Goal: Task Accomplishment & Management: Complete application form

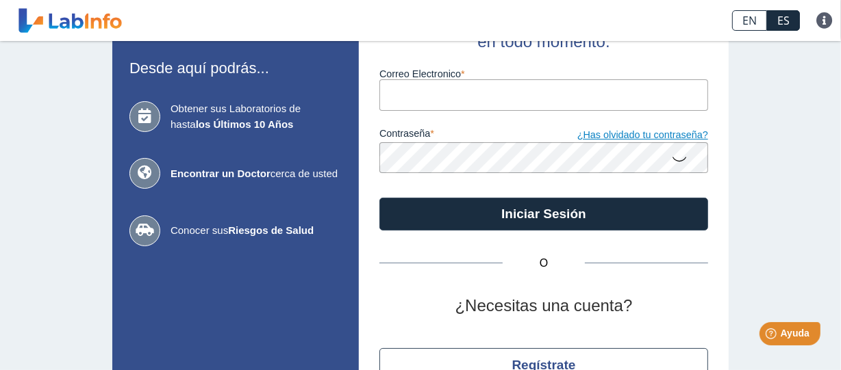
scroll to position [160, 0]
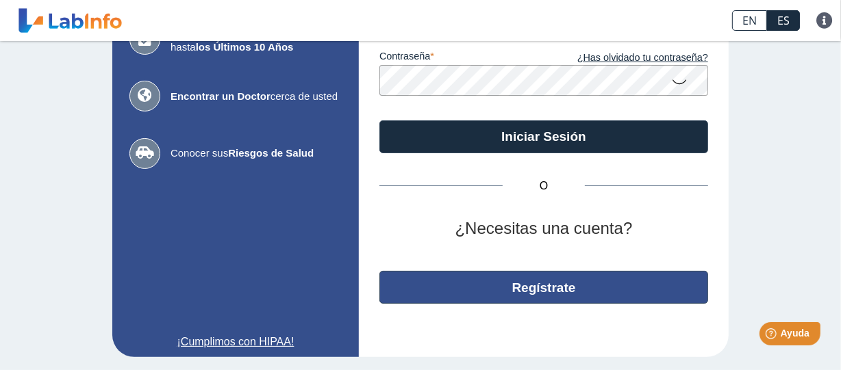
click at [555, 287] on button "Regístrate" at bounding box center [543, 287] width 329 height 33
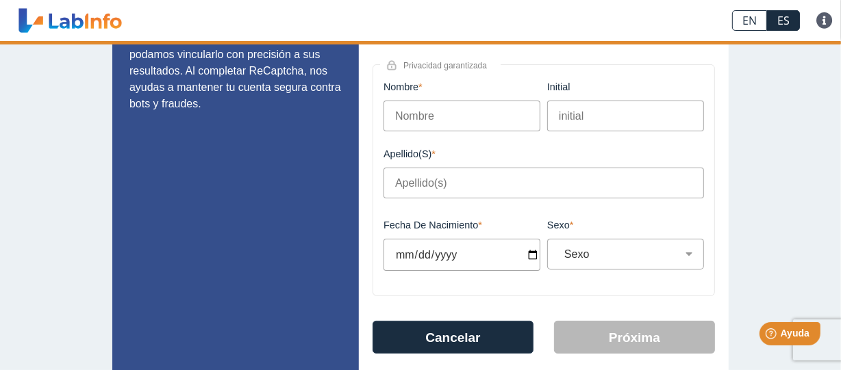
click at [426, 125] on input "Nombre" at bounding box center [461, 116] width 157 height 31
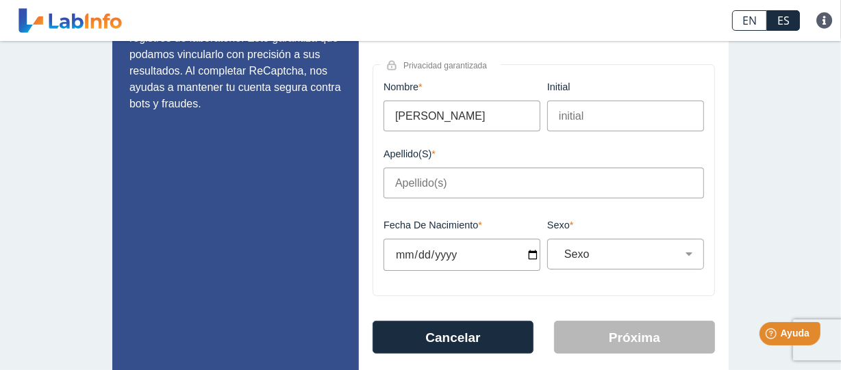
type input "[PERSON_NAME]"
click at [520, 250] on input "Fecha de Nacimiento" at bounding box center [461, 255] width 157 height 32
click at [530, 260] on input "Fecha de Nacimiento" at bounding box center [461, 255] width 157 height 32
type input "[DATE]"
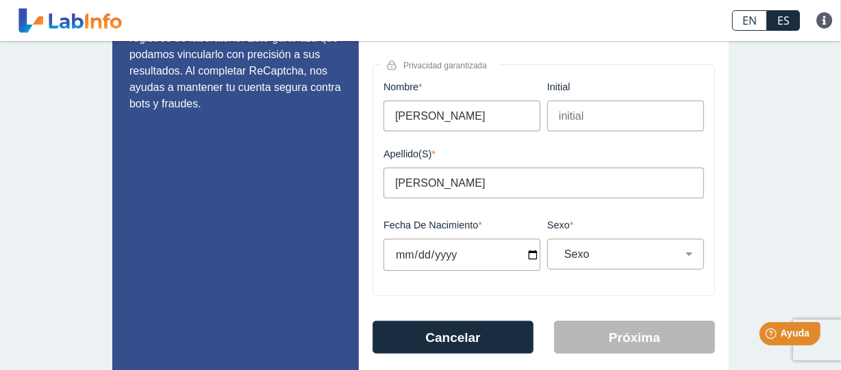
select select
type input "[DATE]"
click at [621, 268] on div "Sexo Masculino Femenino" at bounding box center [625, 254] width 157 height 31
click at [620, 262] on div "Sexo Masculino Femenino" at bounding box center [625, 254] width 157 height 31
click at [612, 251] on select "Sexo Masculino Femenino" at bounding box center [631, 254] width 144 height 13
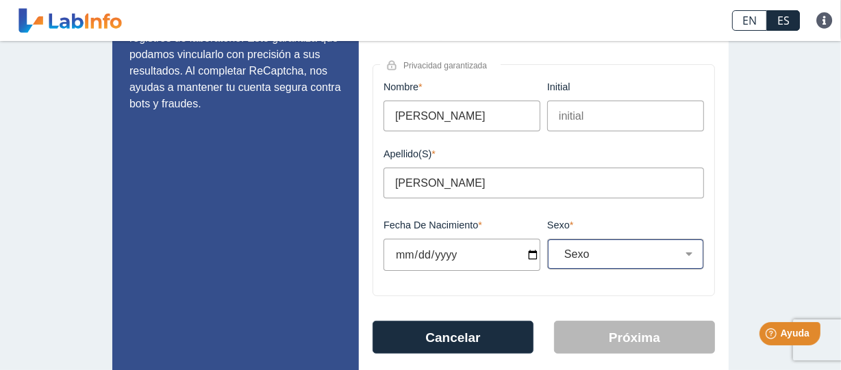
select select "F"
click at [559, 248] on select "Sexo Masculino Femenino" at bounding box center [631, 254] width 144 height 13
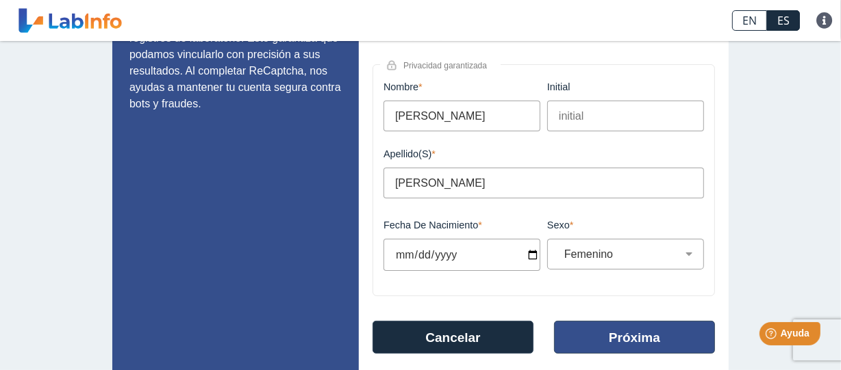
click at [615, 332] on button "Próxima" at bounding box center [634, 337] width 161 height 33
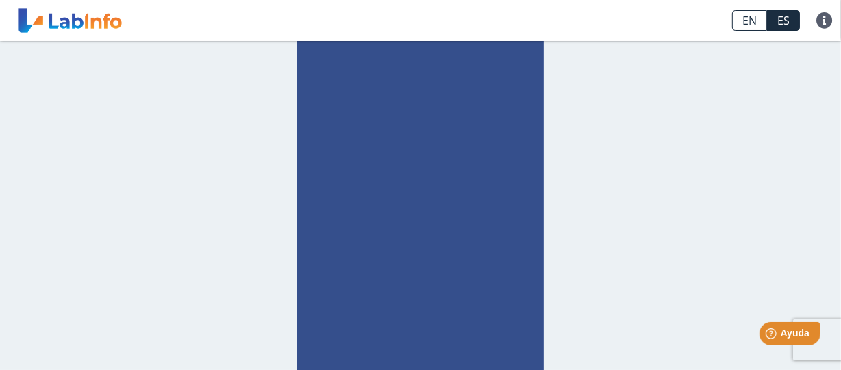
scroll to position [134, 0]
type input "n"
type input "[EMAIL_ADDRESS][DOMAIN_NAME]"
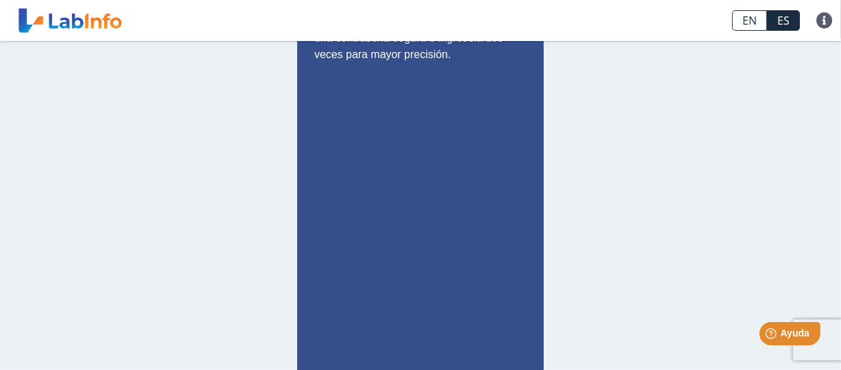
scroll to position [325, 0]
checkbox input "true"
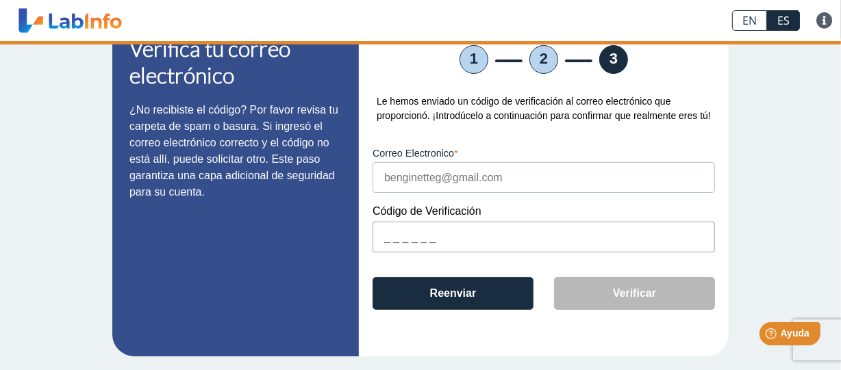
scroll to position [65, 0]
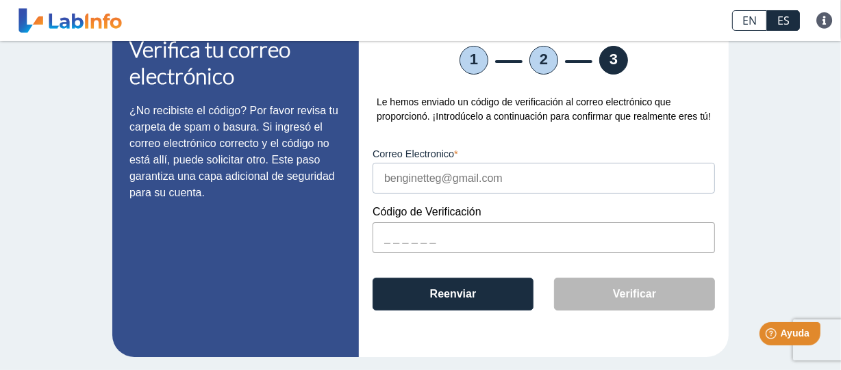
click at [416, 240] on input "text" at bounding box center [543, 238] width 342 height 31
paste input "DAAF1C"
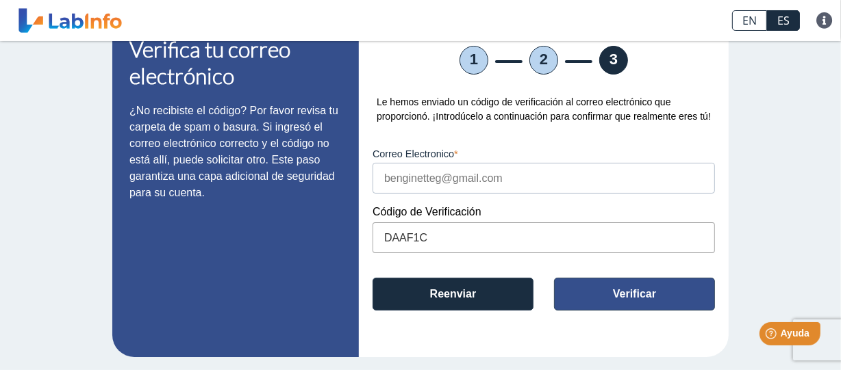
type input "DAAF1C"
click at [585, 290] on button "Verificar" at bounding box center [634, 294] width 161 height 33
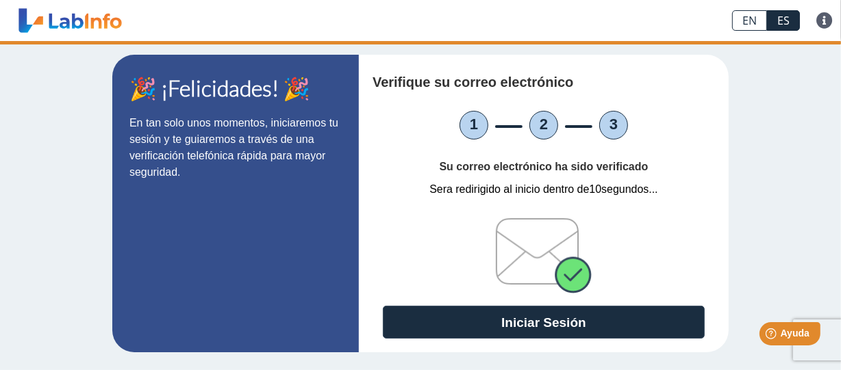
scroll to position [0, 0]
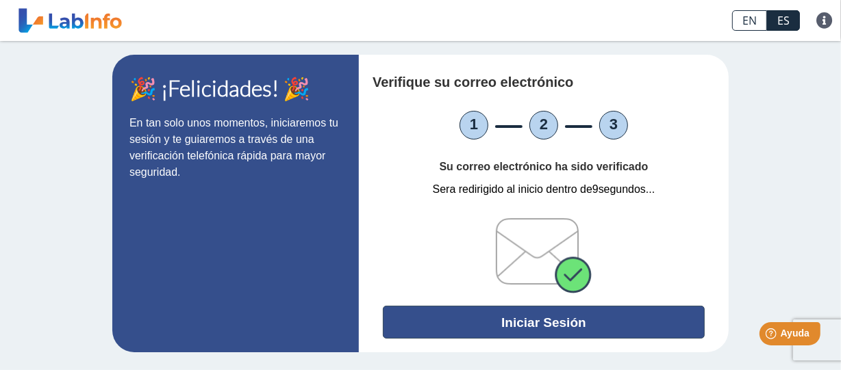
click at [546, 316] on button "Iniciar Sesión" at bounding box center [544, 322] width 322 height 33
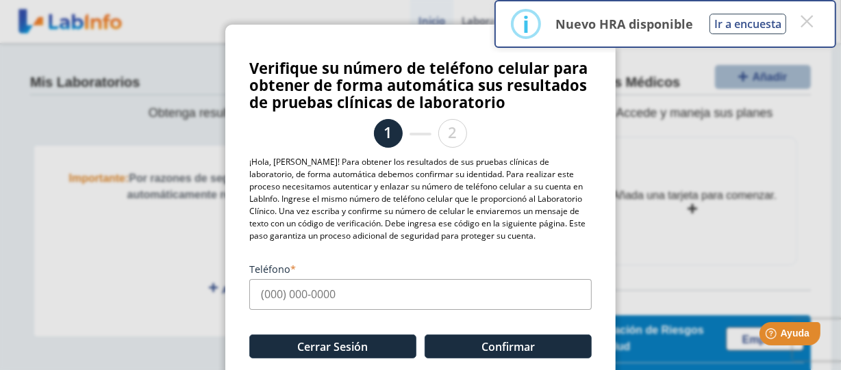
click at [300, 306] on input "Teléfono" at bounding box center [420, 294] width 342 height 31
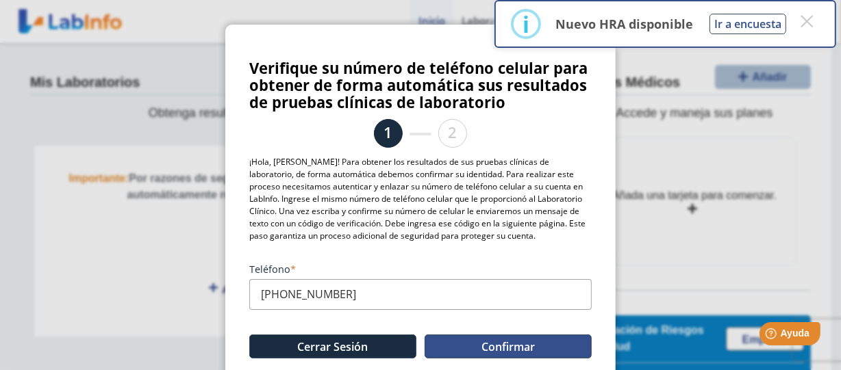
type input "[PHONE_NUMBER]"
click at [501, 338] on button "Confirmar" at bounding box center [508, 347] width 167 height 24
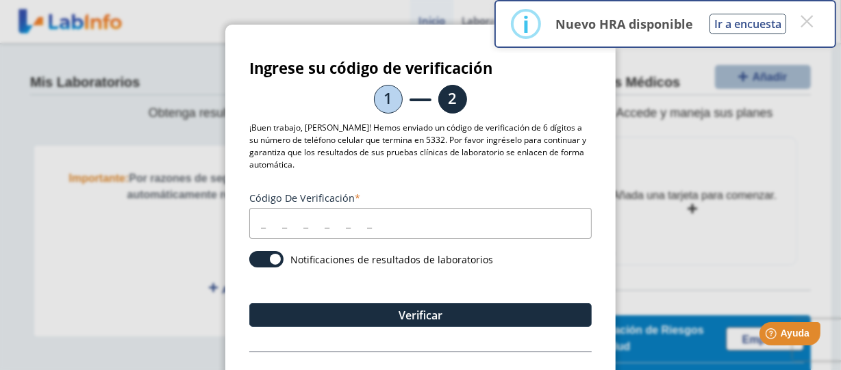
click at [283, 227] on input "Código de verificación" at bounding box center [420, 223] width 342 height 31
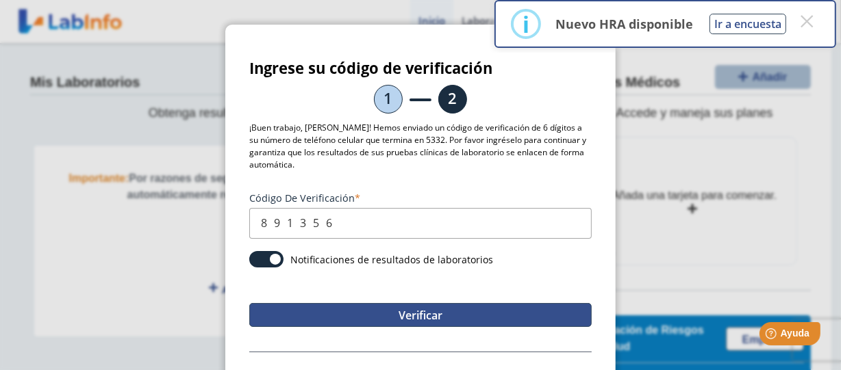
type input "891356"
click at [446, 312] on button "Verificar" at bounding box center [420, 315] width 342 height 24
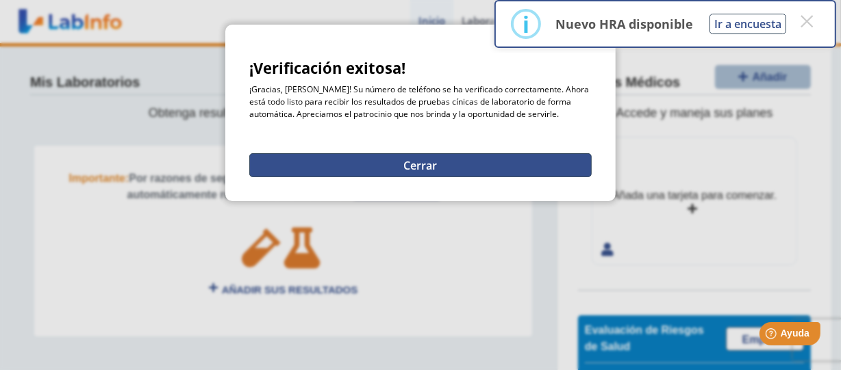
click at [403, 156] on button "Cerrar" at bounding box center [420, 165] width 342 height 24
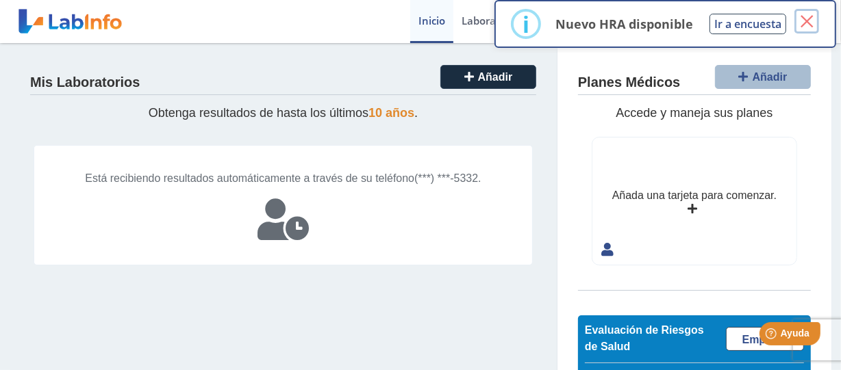
click at [808, 19] on button "×" at bounding box center [806, 21] width 25 height 25
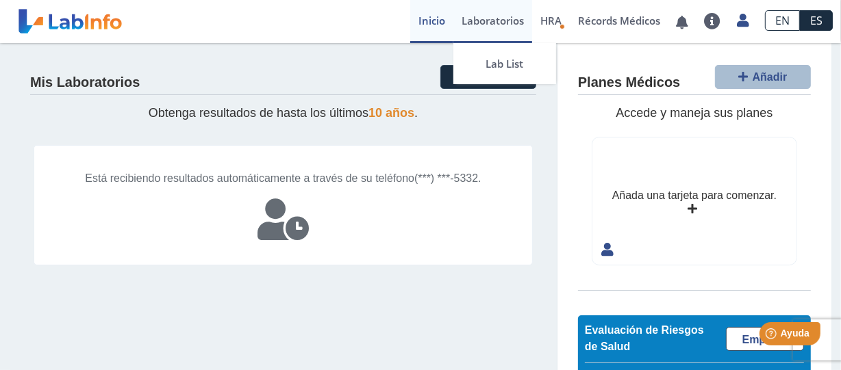
click at [483, 19] on link "Laboratorios" at bounding box center [492, 21] width 79 height 43
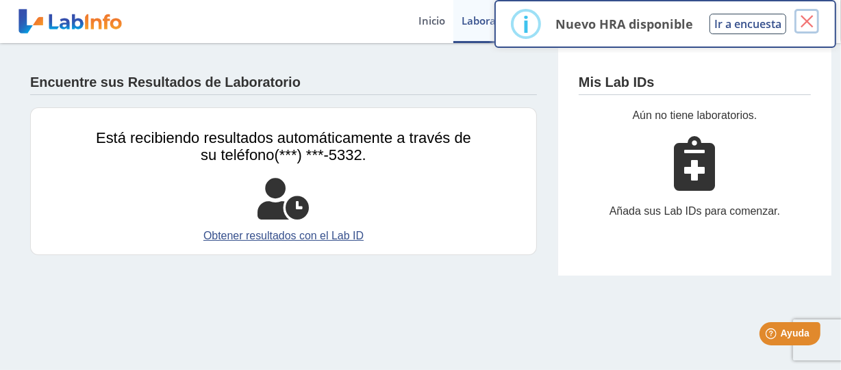
click at [805, 14] on button "×" at bounding box center [806, 21] width 25 height 25
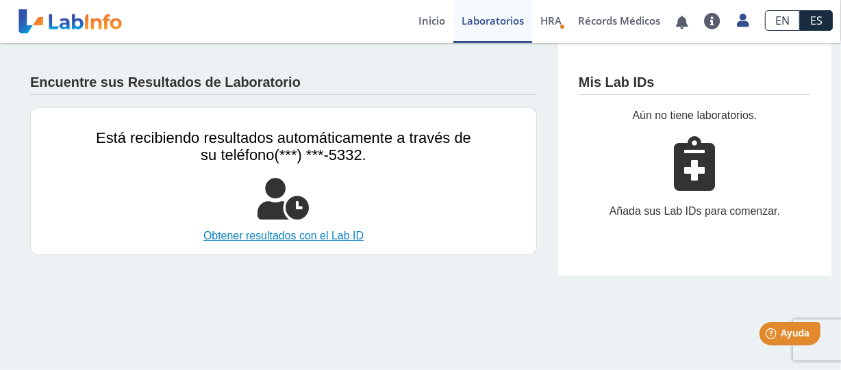
click at [311, 238] on link "Obtener resultados con el Lab ID" at bounding box center [283, 236] width 375 height 16
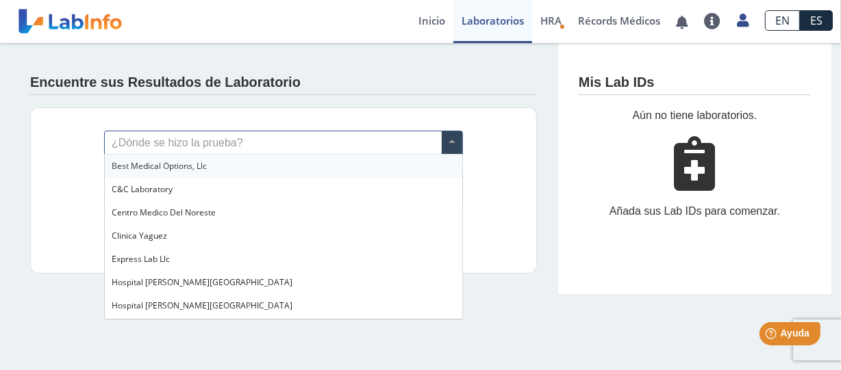
click at [205, 141] on input "text" at bounding box center [283, 142] width 357 height 23
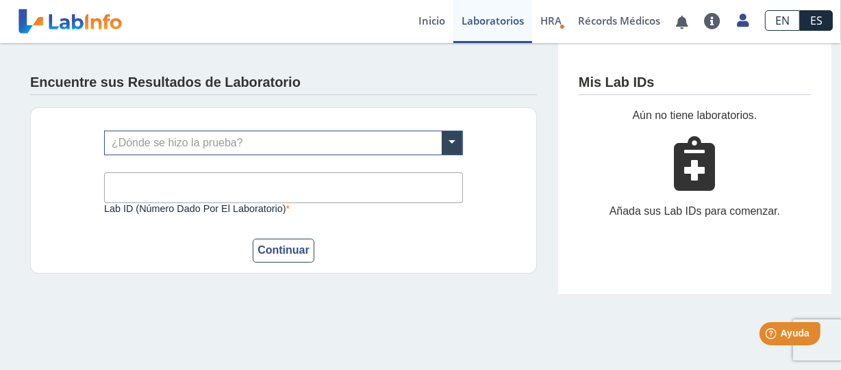
click at [520, 183] on div "¿Dónde se hizo la prueba? Lab ID (número dado por el laboratorio) Este campo es…" at bounding box center [283, 191] width 507 height 166
click at [698, 159] on icon at bounding box center [694, 163] width 41 height 55
click at [165, 188] on input "Lab ID (número dado por el laboratorio)" at bounding box center [283, 188] width 359 height 31
click at [678, 110] on div "Mis Lab IDs Aún no tiene laboratorios. Añada sus Lab IDs para comenzar." at bounding box center [694, 168] width 274 height 251
click at [275, 255] on button "Continuar" at bounding box center [284, 251] width 62 height 24
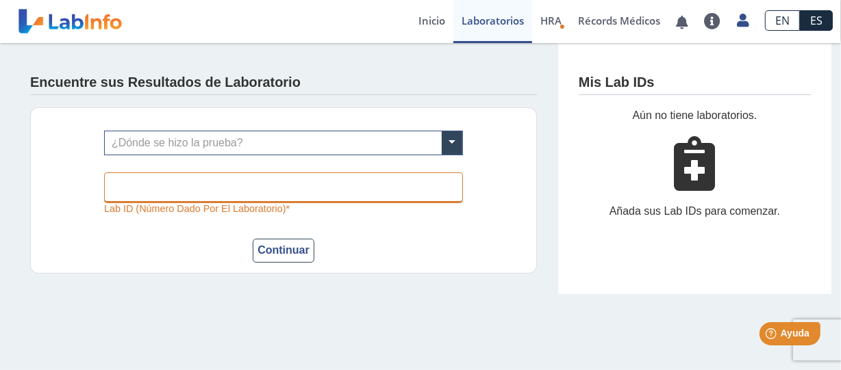
click at [258, 183] on input "Lab ID (número dado por el laboratorio)" at bounding box center [283, 188] width 359 height 31
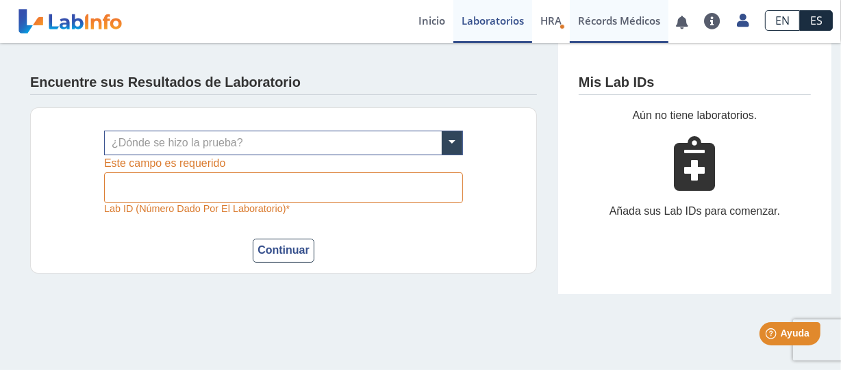
click at [603, 22] on link "Récords Médicos" at bounding box center [619, 21] width 99 height 43
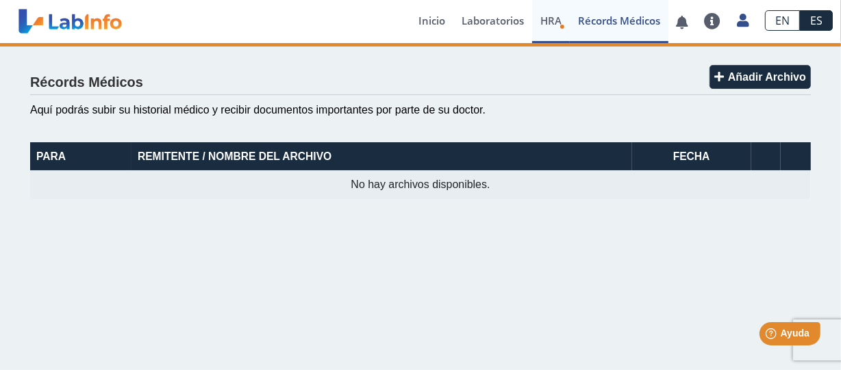
click at [562, 20] on link "HRA Evaluación de Riesgos de Salud" at bounding box center [551, 21] width 38 height 43
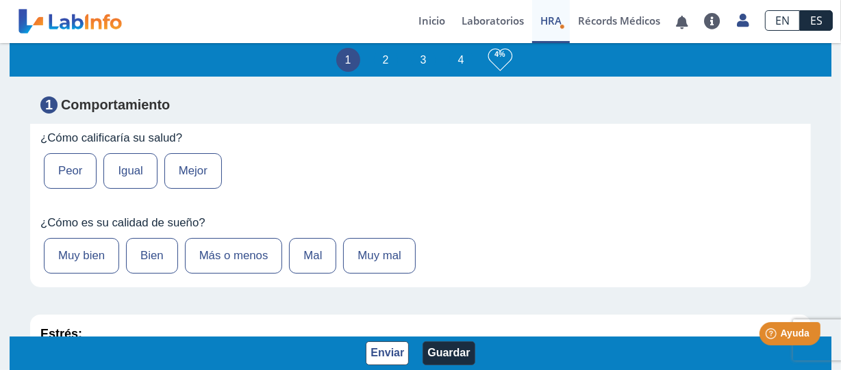
scroll to position [410, 0]
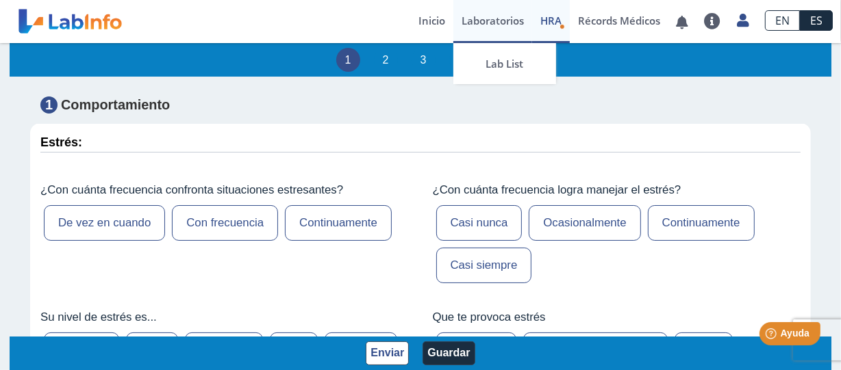
click at [483, 16] on link "Laboratorios" at bounding box center [492, 21] width 79 height 43
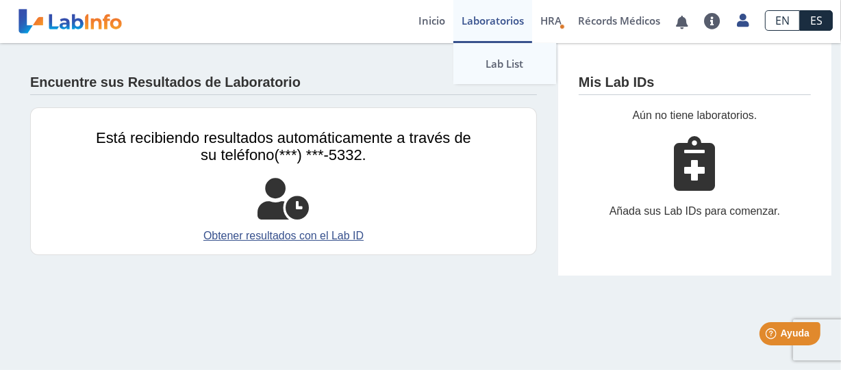
click at [531, 68] on link "Lab List" at bounding box center [504, 63] width 103 height 41
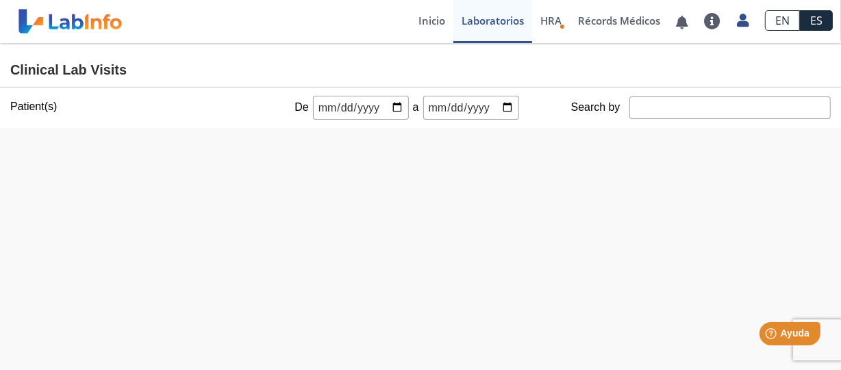
click at [396, 103] on input "date" at bounding box center [361, 108] width 96 height 24
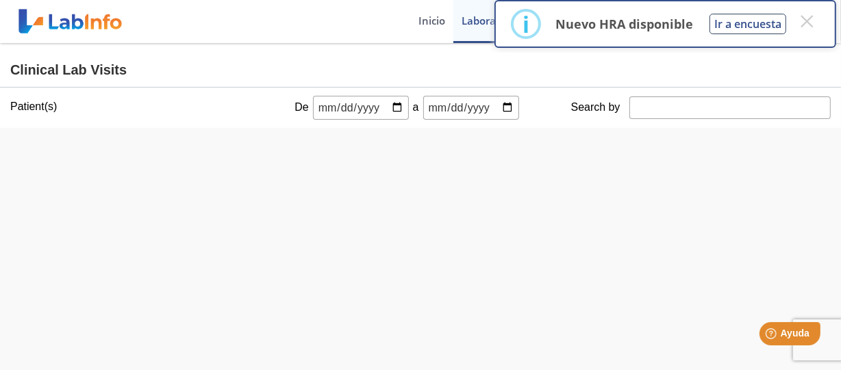
type input "[DATE]"
click at [498, 110] on input "date" at bounding box center [471, 108] width 96 height 24
type input "[DATE]"
click at [101, 160] on div at bounding box center [79, 144] width 96 height 33
click at [92, 145] on div at bounding box center [79, 144] width 96 height 33
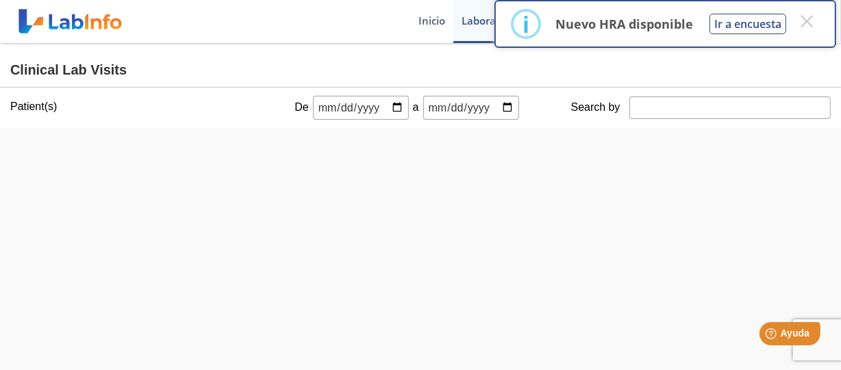
drag, startPoint x: 92, startPoint y: 145, endPoint x: 103, endPoint y: 141, distance: 11.1
click at [94, 145] on div at bounding box center [79, 144] width 96 height 33
click at [820, 15] on div "× i Nuevo HRA disponible Ir a encuesta × OK No Cancel" at bounding box center [664, 24] width 341 height 48
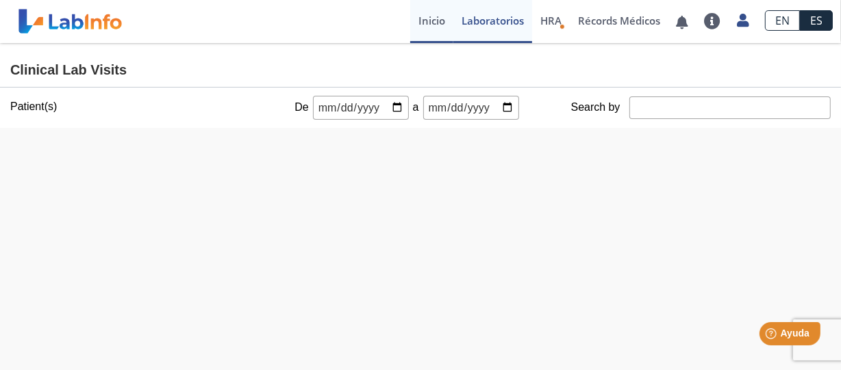
click at [429, 18] on link "Inicio" at bounding box center [431, 21] width 43 height 43
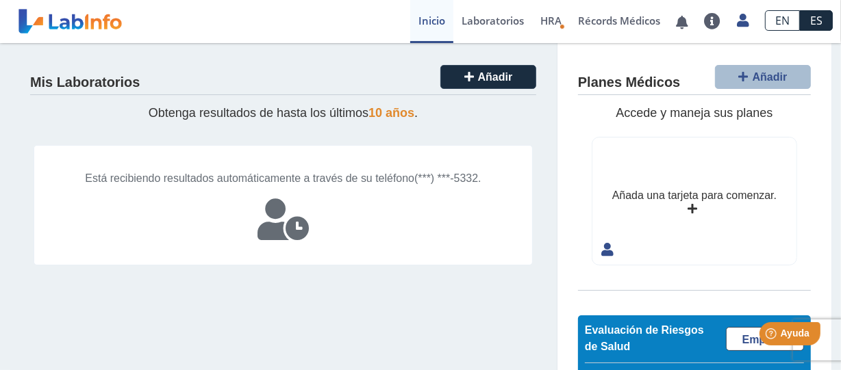
click at [272, 147] on div "Está recibiendo resultados automáticamente a través de su teléfono (***) ***-53…" at bounding box center [283, 205] width 499 height 121
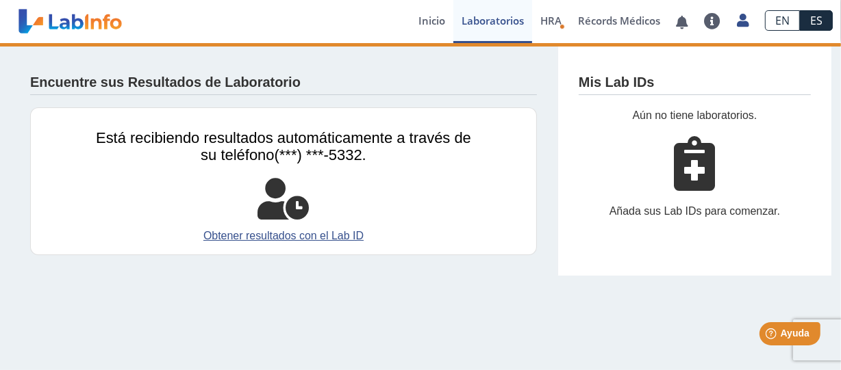
click at [272, 153] on span "Está recibiendo resultados automáticamente a través de su teléfono" at bounding box center [283, 146] width 375 height 34
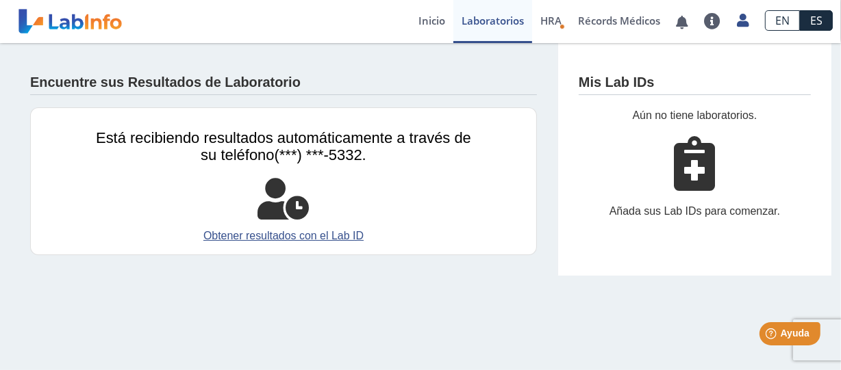
click at [392, 294] on main "Encuentre sus Resultados de Laboratorio Está recibiendo resultados automáticame…" at bounding box center [420, 206] width 841 height 327
click at [342, 231] on link "Obtener resultados con el Lab ID" at bounding box center [283, 236] width 375 height 16
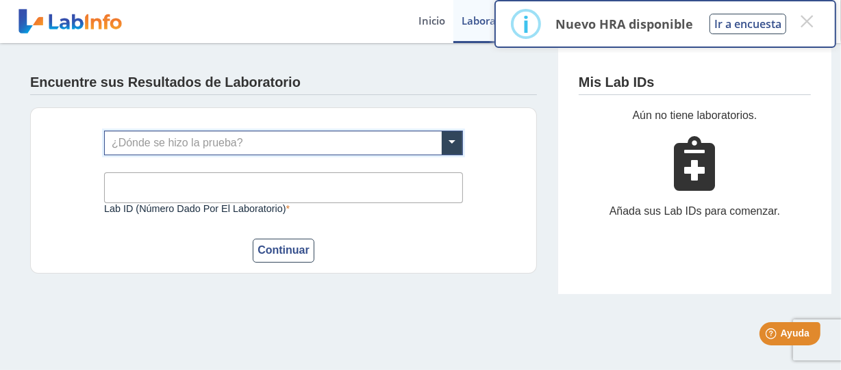
click at [369, 133] on input "text" at bounding box center [283, 142] width 357 height 23
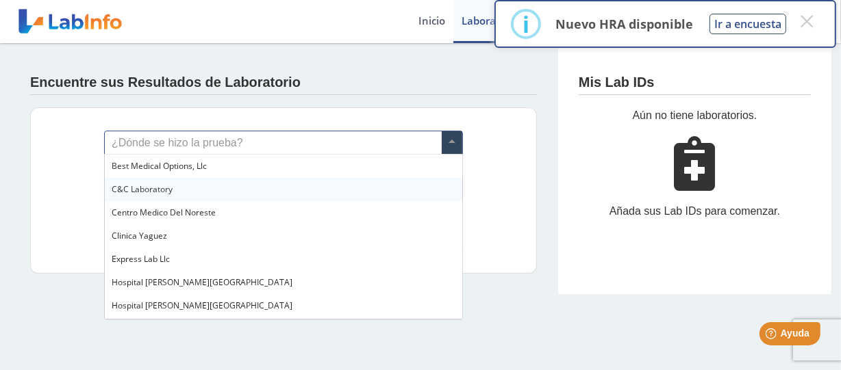
click at [316, 196] on div "C&C Laboratory" at bounding box center [284, 189] width 358 height 23
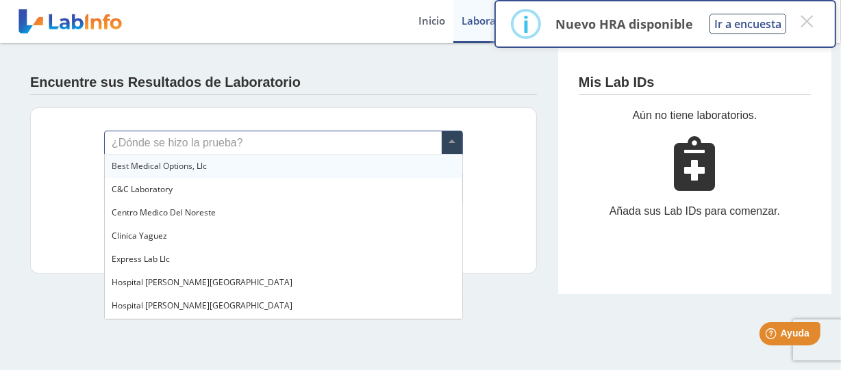
click at [438, 141] on input "text" at bounding box center [283, 142] width 357 height 23
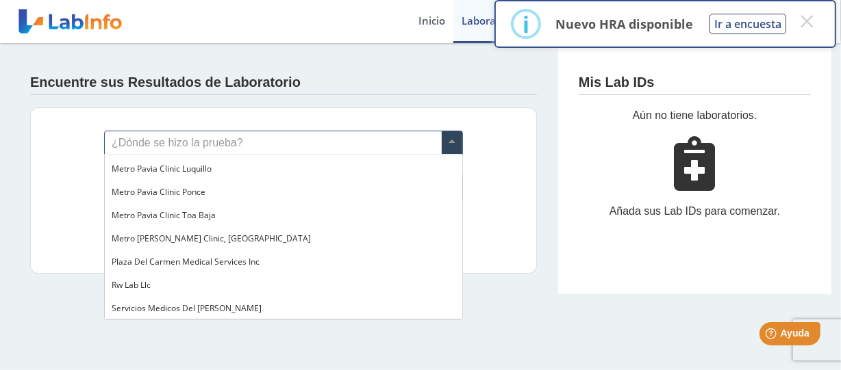
scroll to position [1115, 0]
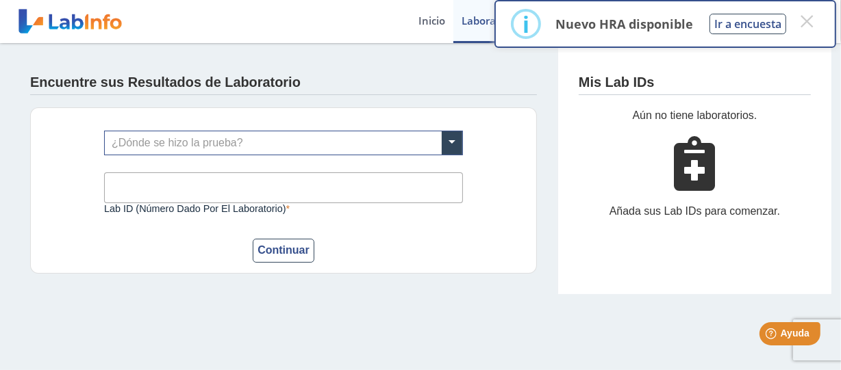
click at [543, 197] on div "Encuentre sus Resultados de Laboratorio ¿Dónde se hizo la prueba? Lab ID (númer…" at bounding box center [284, 168] width 548 height 251
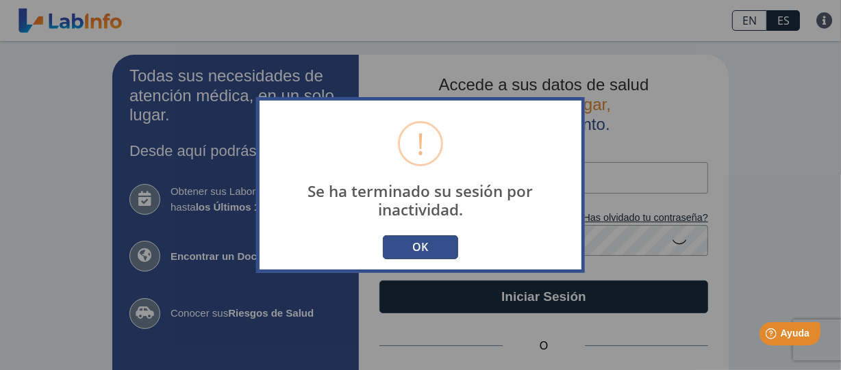
click at [442, 251] on button "OK" at bounding box center [420, 248] width 75 height 24
